Goal: Information Seeking & Learning: Learn about a topic

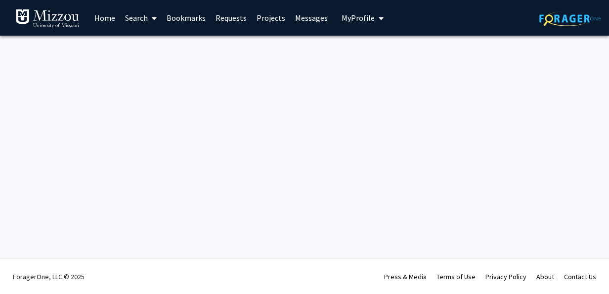
click at [98, 19] on link "Home" at bounding box center [104, 17] width 31 height 35
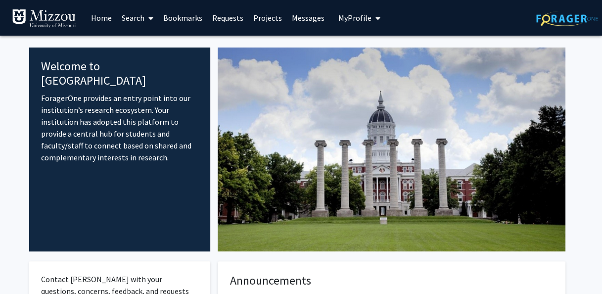
click at [269, 17] on link "Projects" at bounding box center [267, 17] width 39 height 35
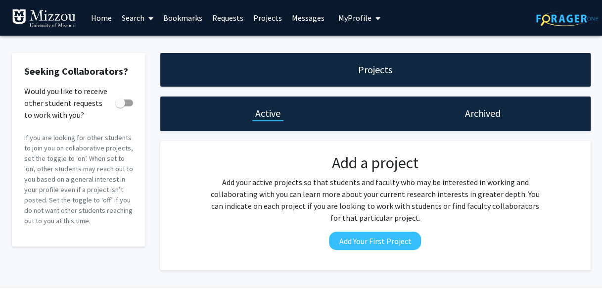
click at [99, 16] on link "Home" at bounding box center [101, 17] width 31 height 35
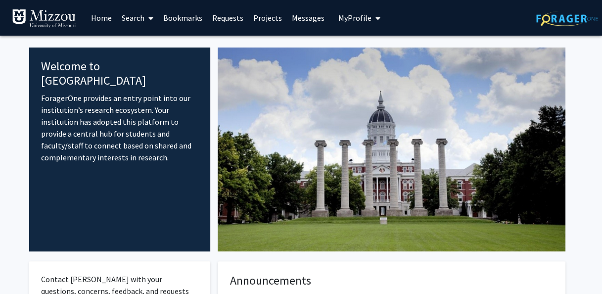
click at [133, 21] on link "Search" at bounding box center [138, 17] width 42 height 35
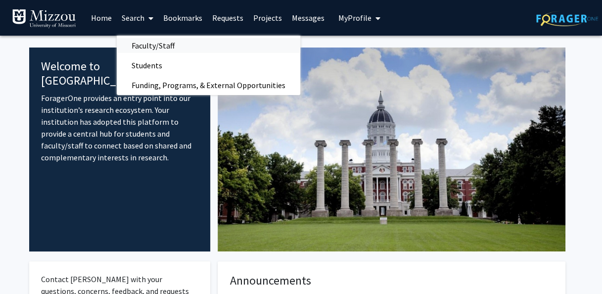
click at [150, 44] on span "Faculty/Staff" at bounding box center [153, 46] width 73 height 20
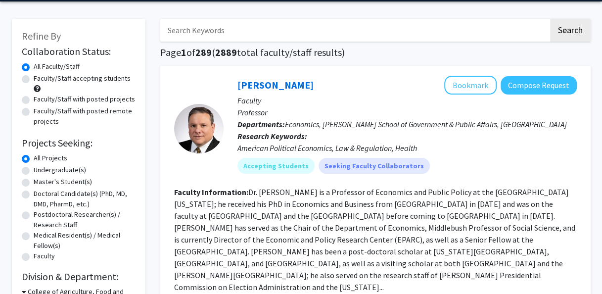
scroll to position [47, 0]
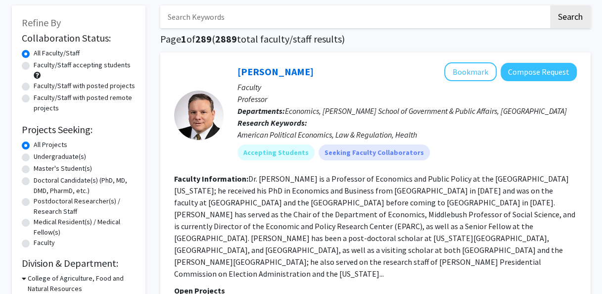
click at [34, 66] on label "Faculty/Staff accepting students" at bounding box center [82, 65] width 97 height 10
click at [34, 66] on input "Faculty/Staff accepting students" at bounding box center [37, 63] width 6 height 6
radio input "true"
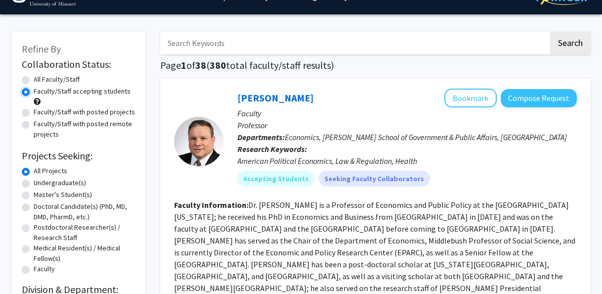
scroll to position [23, 0]
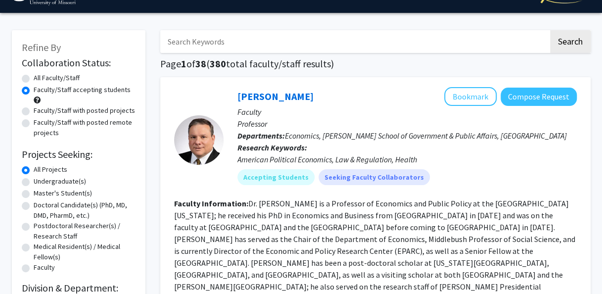
click at [34, 182] on label "Undergraduate(s)" at bounding box center [60, 181] width 52 height 10
click at [34, 182] on input "Undergraduate(s)" at bounding box center [37, 179] width 6 height 6
radio input "true"
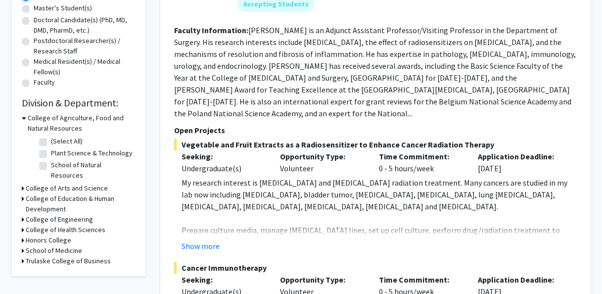
scroll to position [208, 0]
click at [24, 115] on icon at bounding box center [24, 117] width 4 height 10
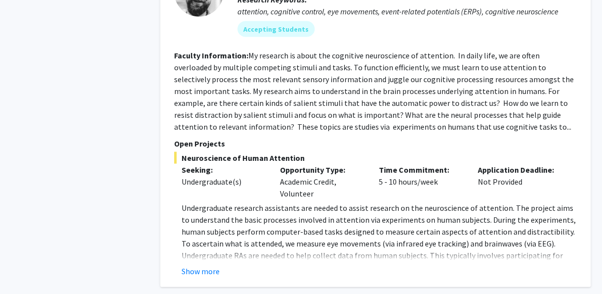
scroll to position [2764, 0]
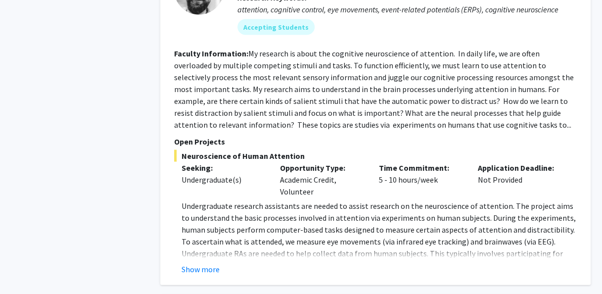
click at [293, 103] on fg-read-more "My research is about the cognitive neuroscience of attention. In daily life, we…" at bounding box center [374, 88] width 400 height 81
click at [212, 263] on button "Show more" at bounding box center [200, 269] width 38 height 12
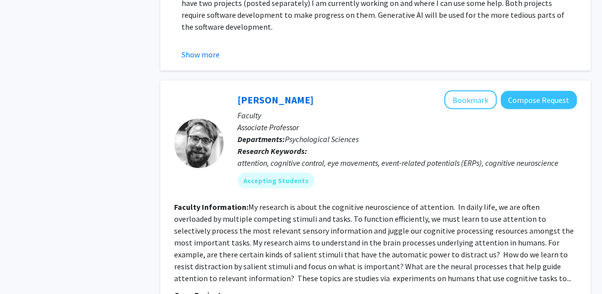
scroll to position [2611, 0]
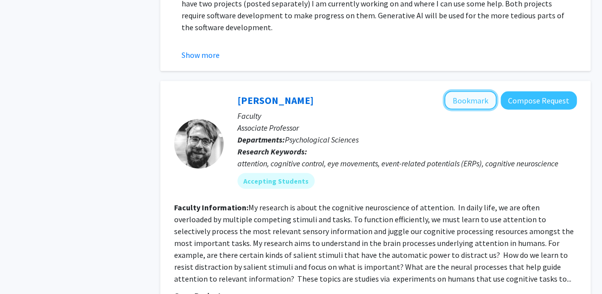
click at [464, 90] on button "Bookmark" at bounding box center [470, 99] width 52 height 19
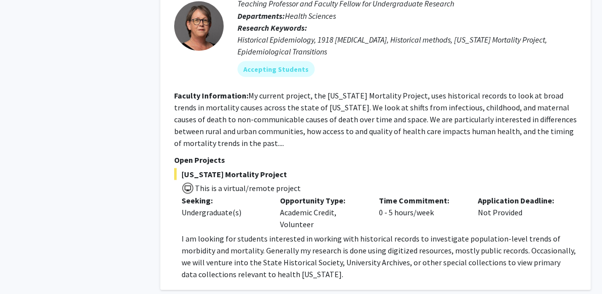
scroll to position [4560, 0]
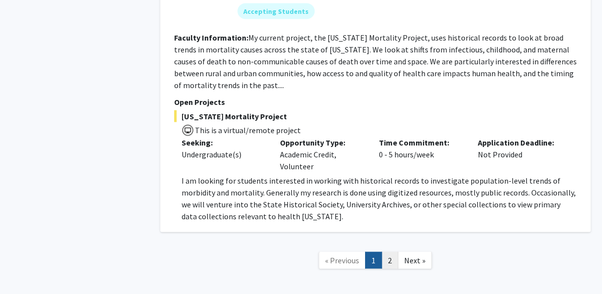
click at [388, 252] on link "2" at bounding box center [389, 260] width 17 height 17
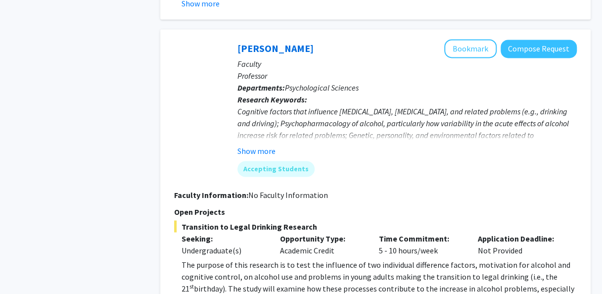
scroll to position [2560, 0]
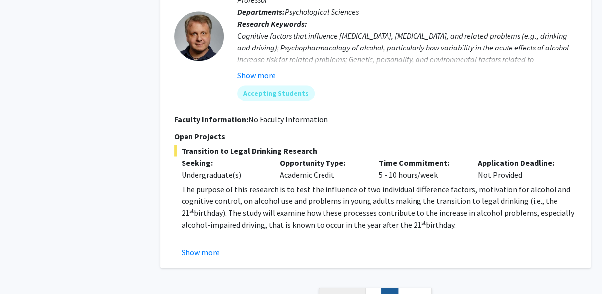
click at [351, 291] on span "« Previous" at bounding box center [342, 296] width 34 height 10
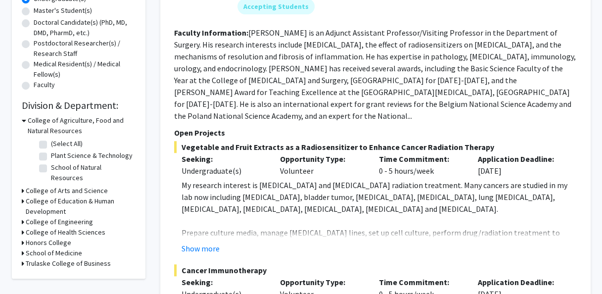
scroll to position [206, 0]
click at [205, 242] on button "Show more" at bounding box center [200, 248] width 38 height 12
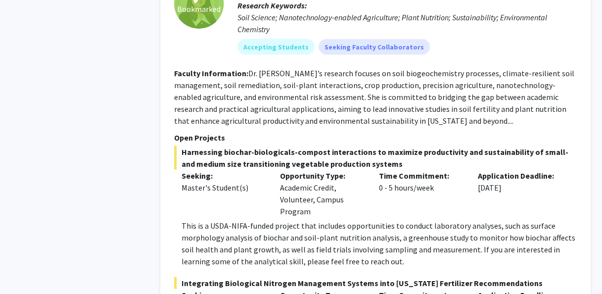
scroll to position [920, 0]
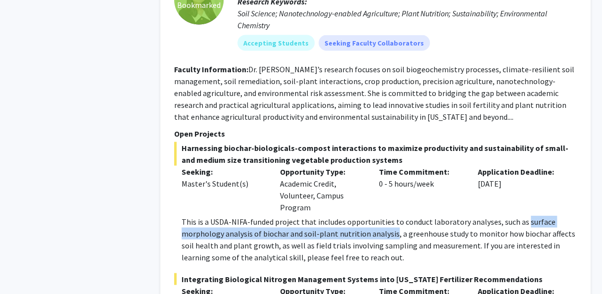
drag, startPoint x: 392, startPoint y: 210, endPoint x: 520, endPoint y: 198, distance: 128.6
click at [520, 216] on p "This is a USDA-NIFA-funded project that includes opportunities to conduct labor…" at bounding box center [378, 239] width 395 height 47
copy p "surface morphology analysis of biochar and soil-plant nutrition analysis"
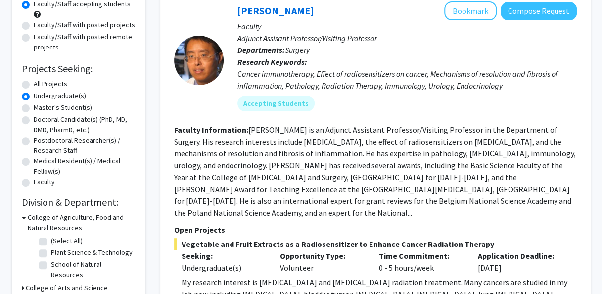
scroll to position [0, 0]
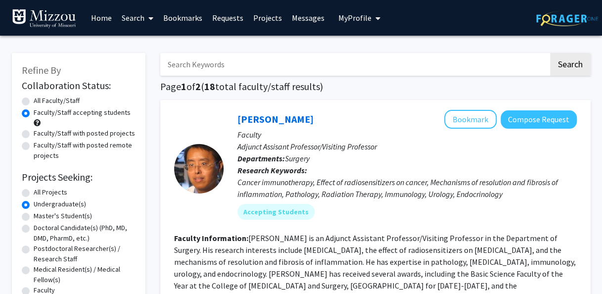
click at [181, 13] on link "Bookmarks" at bounding box center [182, 17] width 49 height 35
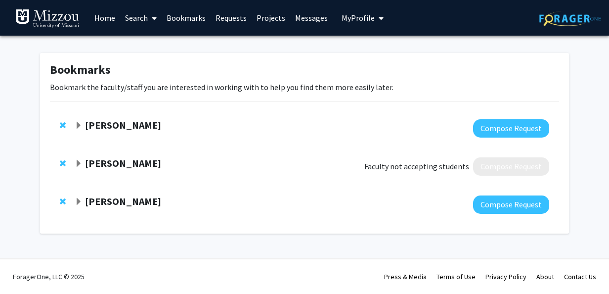
click at [117, 163] on strong "[PERSON_NAME]" at bounding box center [123, 163] width 76 height 12
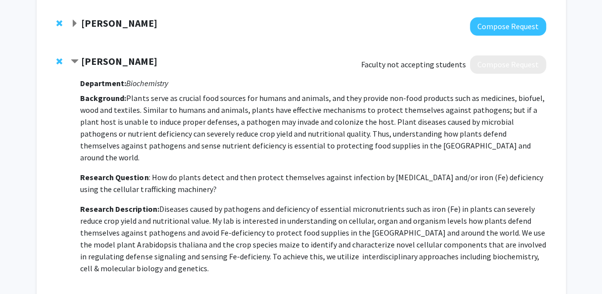
scroll to position [102, 0]
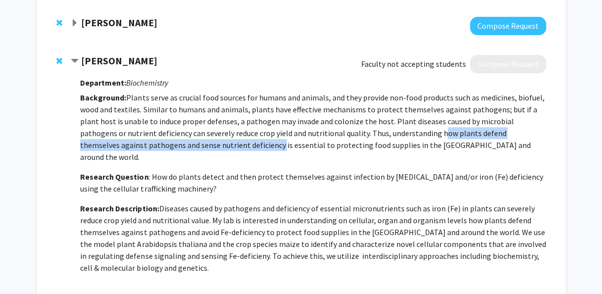
drag, startPoint x: 393, startPoint y: 131, endPoint x: 213, endPoint y: 146, distance: 180.7
click at [213, 146] on p "Background: Plants serve as crucial food sources for humans and animals, and th…" at bounding box center [312, 126] width 465 height 71
copy p "how plants defend themselves against pathogens and sense nutrient deficiency"
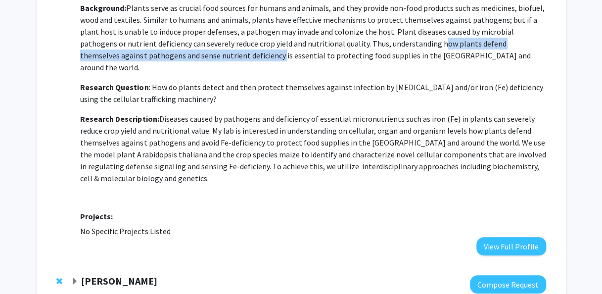
scroll to position [251, 0]
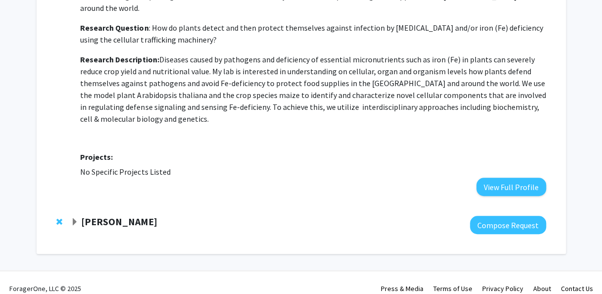
click at [73, 218] on span "Expand Nicholas Gaspelin Bookmark" at bounding box center [75, 222] width 8 height 8
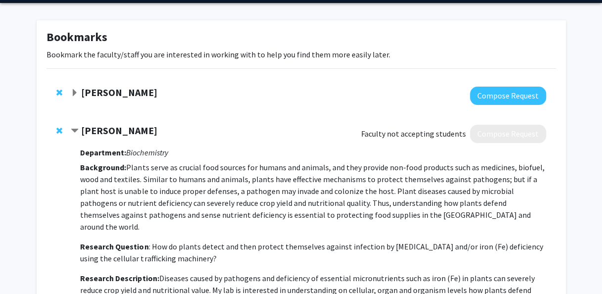
scroll to position [32, 0]
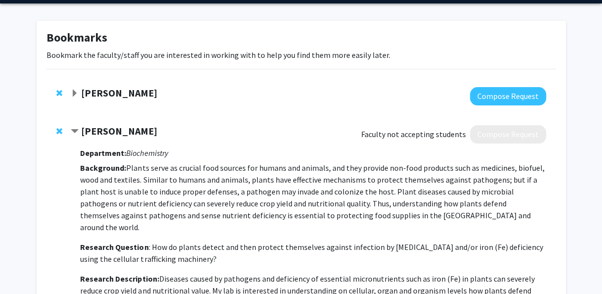
click at [71, 90] on span "Expand Xiaoping Xin Bookmark" at bounding box center [75, 93] width 8 height 8
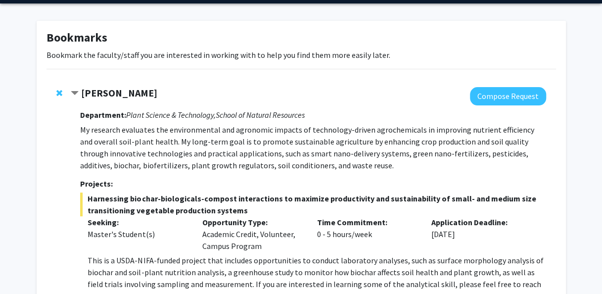
scroll to position [36, 0]
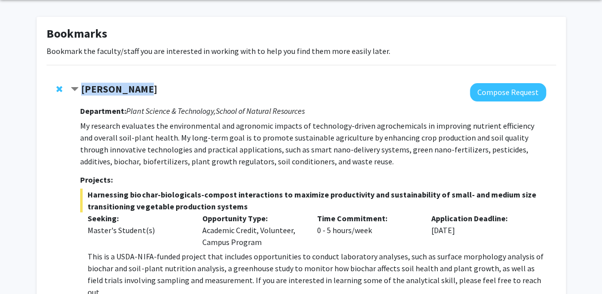
drag, startPoint x: 136, startPoint y: 87, endPoint x: 82, endPoint y: 87, distance: 54.4
click at [82, 87] on div "[PERSON_NAME]" at bounding box center [178, 89] width 214 height 12
copy strong "[PERSON_NAME]"
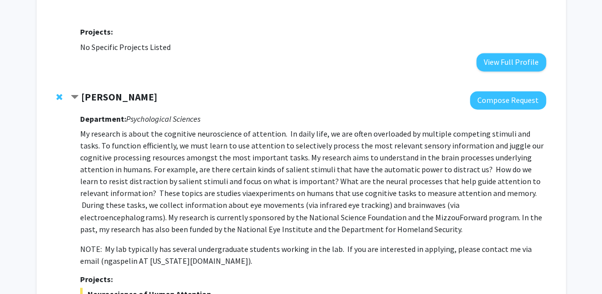
scroll to position [695, 0]
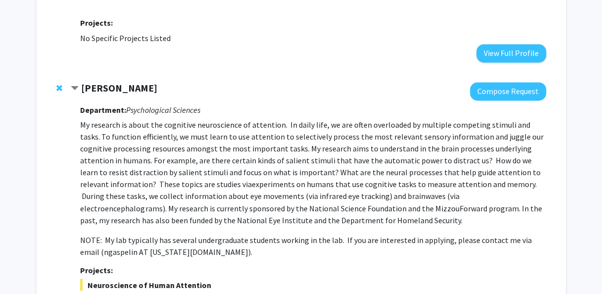
drag, startPoint x: 157, startPoint y: 62, endPoint x: 82, endPoint y: 64, distance: 75.2
click at [82, 82] on strong "[PERSON_NAME]" at bounding box center [119, 88] width 76 height 12
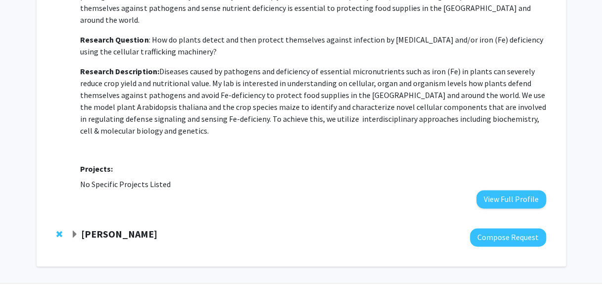
copy strong "[PERSON_NAME]"
click at [74, 230] on span "Expand Nicholas Gaspelin Bookmark" at bounding box center [75, 234] width 8 height 8
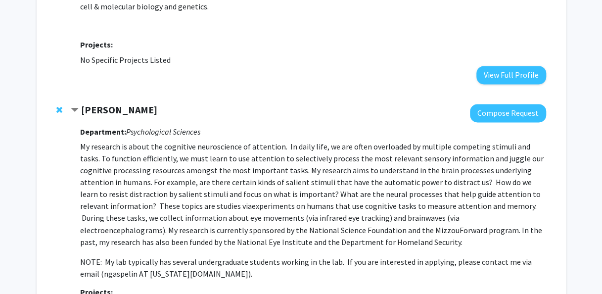
scroll to position [674, 0]
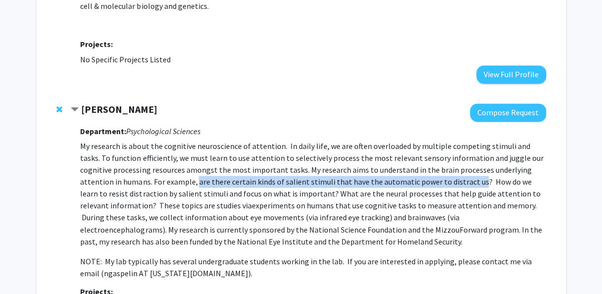
drag, startPoint x: 156, startPoint y: 157, endPoint x: 431, endPoint y: 154, distance: 275.4
click at [431, 154] on p "My research is about the cognitive neuroscience of attention. In daily life, we…" at bounding box center [312, 193] width 465 height 107
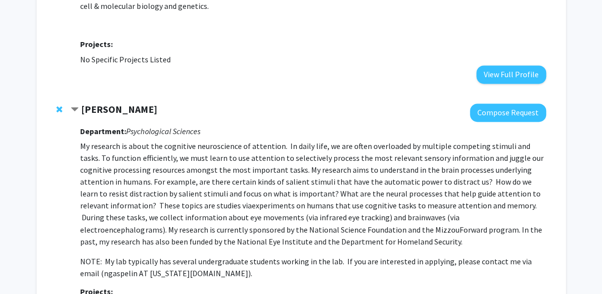
click at [283, 170] on p "My research is about the cognitive neuroscience of attention. In daily life, we…" at bounding box center [312, 193] width 465 height 107
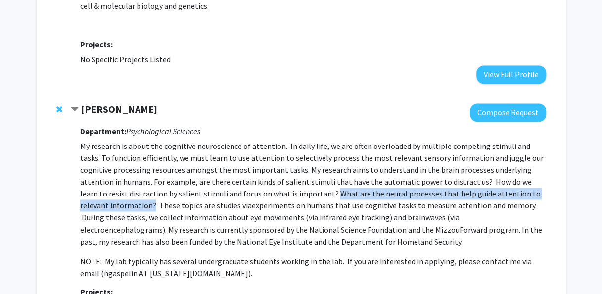
drag, startPoint x: 283, startPoint y: 170, endPoint x: 544, endPoint y: 166, distance: 261.6
click at [544, 166] on p "My research is about the cognitive neuroscience of attention. In daily life, we…" at bounding box center [312, 193] width 465 height 107
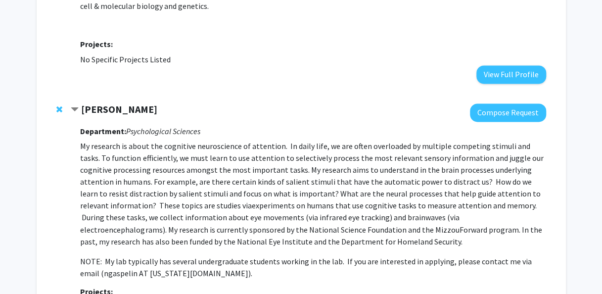
click at [517, 200] on span "experiments on humans that use cognitive tasks to measure attention and memory.…" at bounding box center [310, 222] width 461 height 45
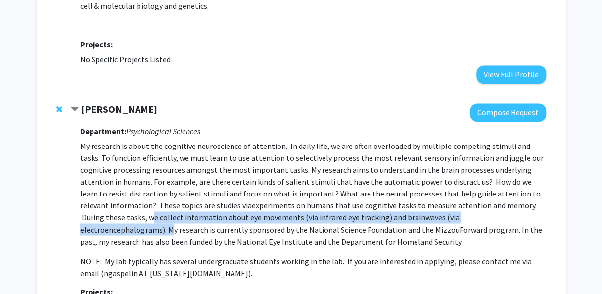
drag, startPoint x: 517, startPoint y: 182, endPoint x: 455, endPoint y: 191, distance: 62.5
click at [455, 200] on span "experiments on humans that use cognitive tasks to measure attention and memory.…" at bounding box center [310, 222] width 461 height 45
copy span "we collect information about eye movements (via infrared eye tracking) and brai…"
click at [319, 200] on span "experiments on humans that use cognitive tasks to measure attention and memory.…" at bounding box center [310, 222] width 461 height 45
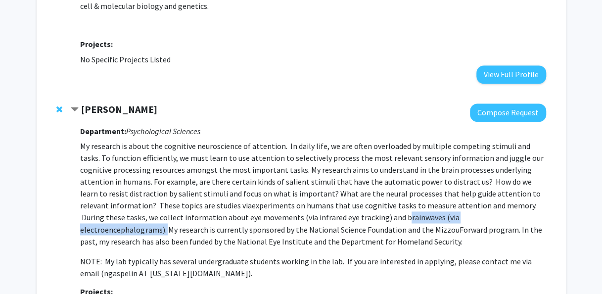
drag, startPoint x: 319, startPoint y: 193, endPoint x: 455, endPoint y: 193, distance: 135.5
click at [455, 200] on span "experiments on humans that use cognitive tasks to measure attention and memory.…" at bounding box center [310, 222] width 461 height 45
copy span "brainwaves (via electroencephalograms)."
